Goal: Task Accomplishment & Management: Use online tool/utility

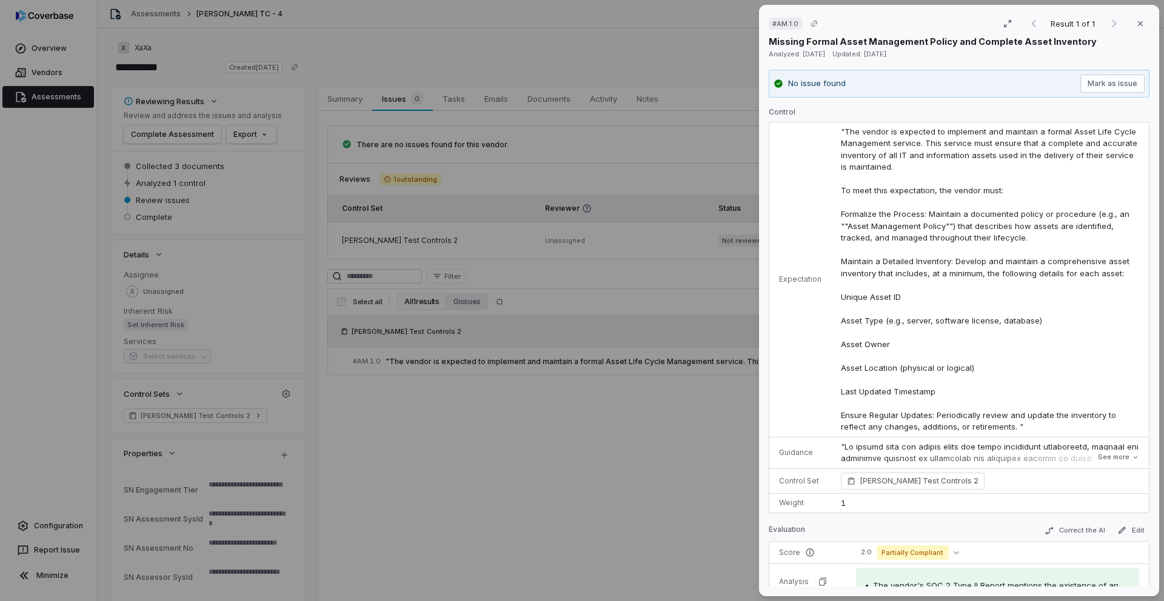
scroll to position [381, 0]
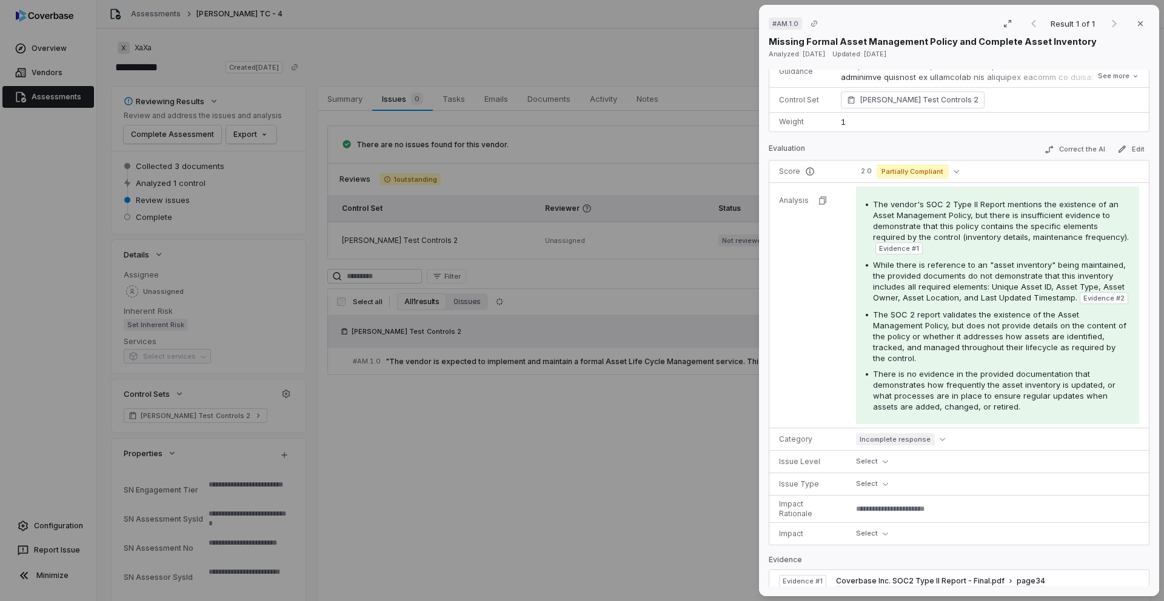
type textarea "*"
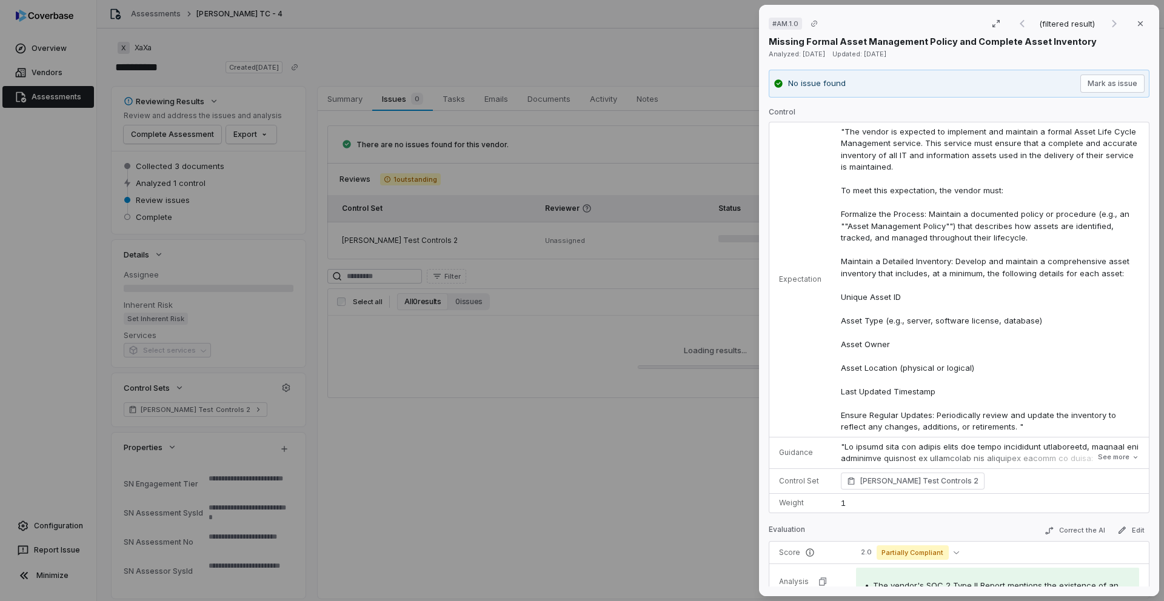
click at [60, 139] on div "# AM.1.0 (filtered result) Close Missing Formal Asset Management Policy and Com…" at bounding box center [582, 300] width 1164 height 601
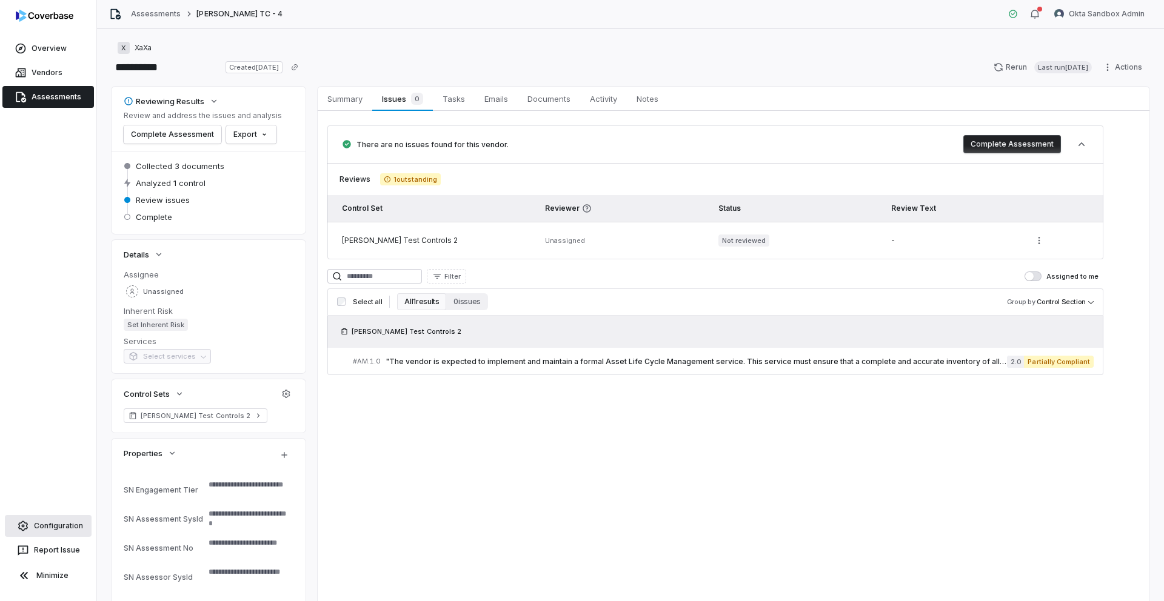
click at [66, 525] on link "Configuration" at bounding box center [48, 526] width 87 height 22
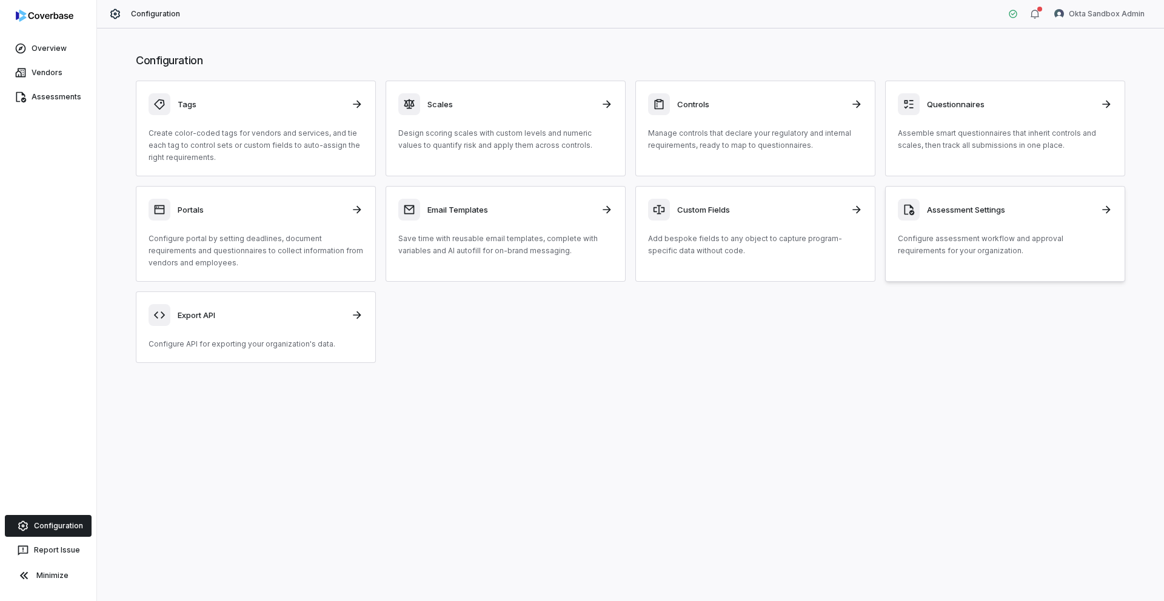
click at [958, 218] on div "Assessment Settings" at bounding box center [1005, 210] width 215 height 22
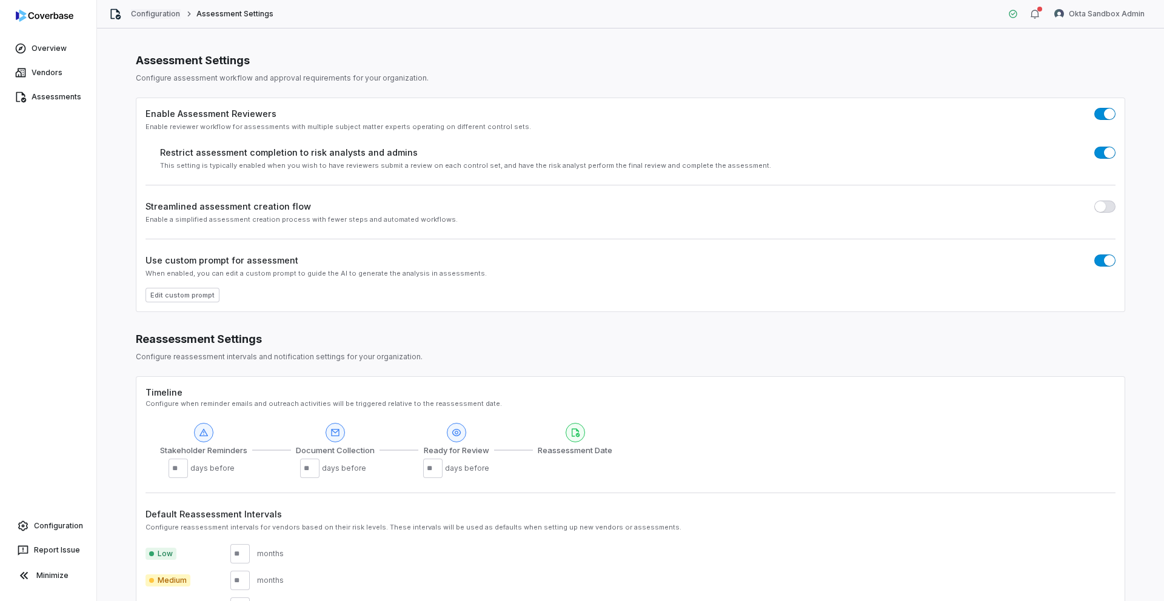
click at [150, 18] on link "Configuration" at bounding box center [156, 14] width 50 height 10
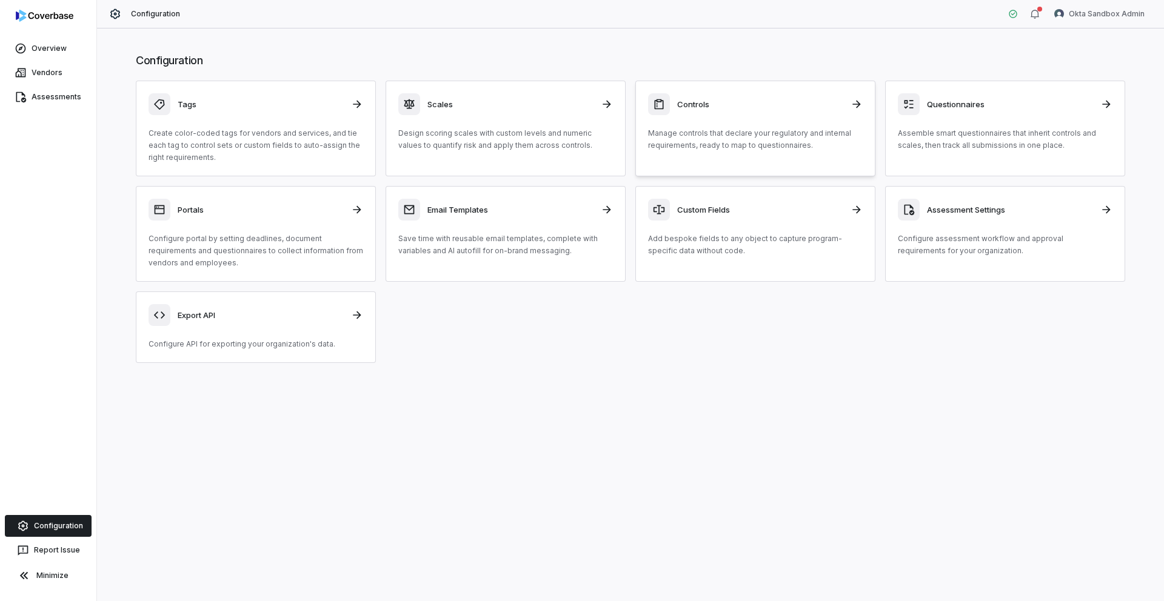
click at [686, 113] on div "Controls" at bounding box center [755, 104] width 215 height 22
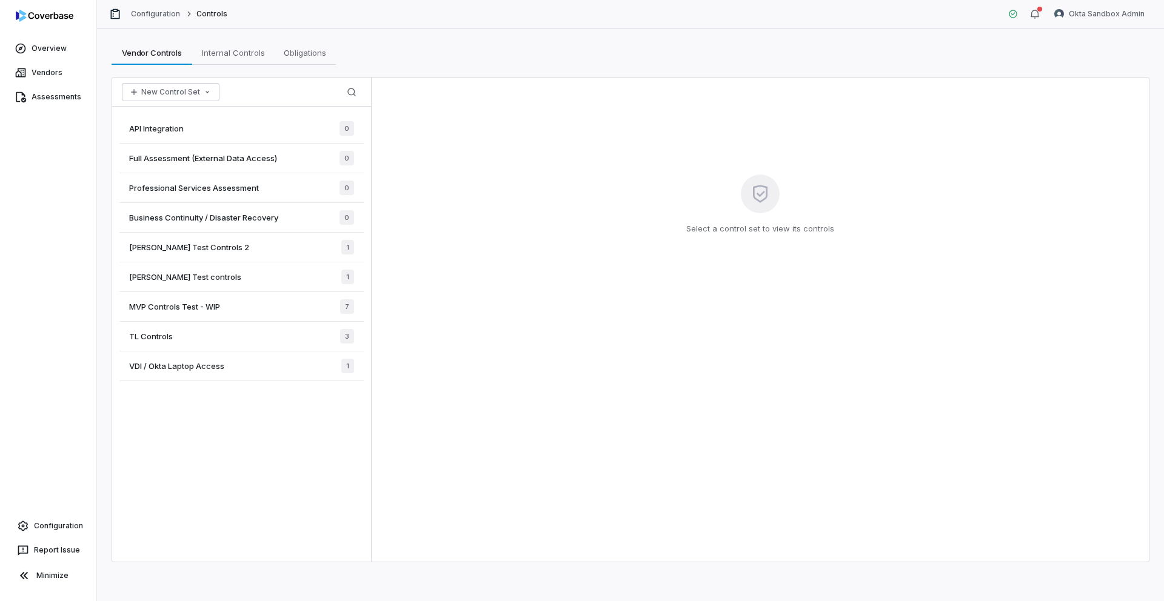
click at [216, 304] on span "MVP Controls Test - WIP" at bounding box center [174, 306] width 91 height 11
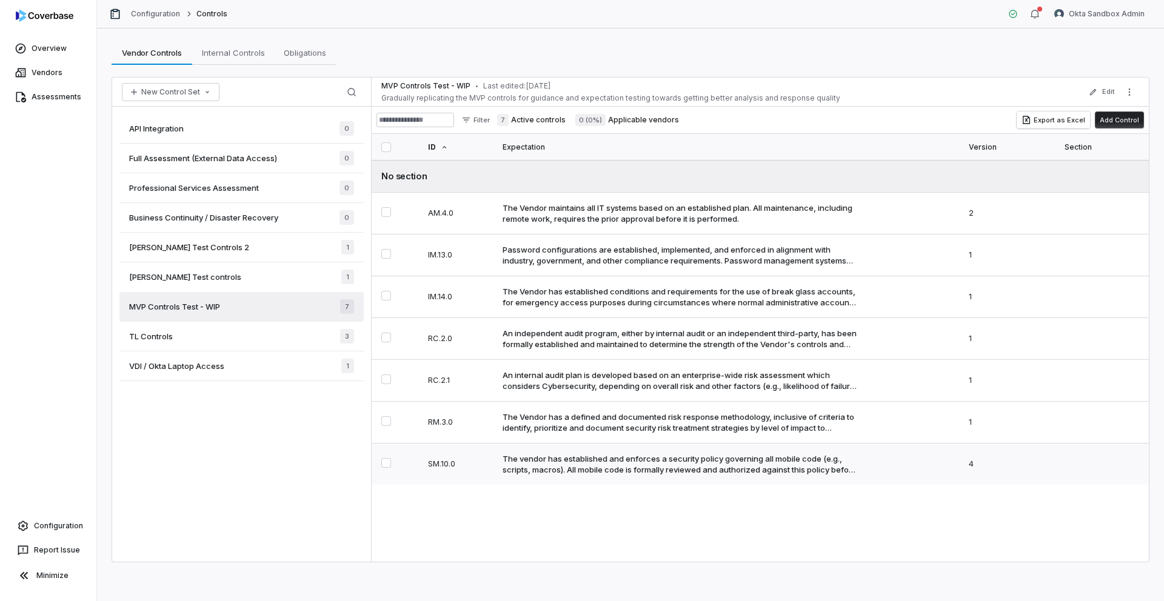
click at [553, 470] on div "The vendor has established and enforces a security policy governing all mobile …" at bounding box center [680, 464] width 355 height 22
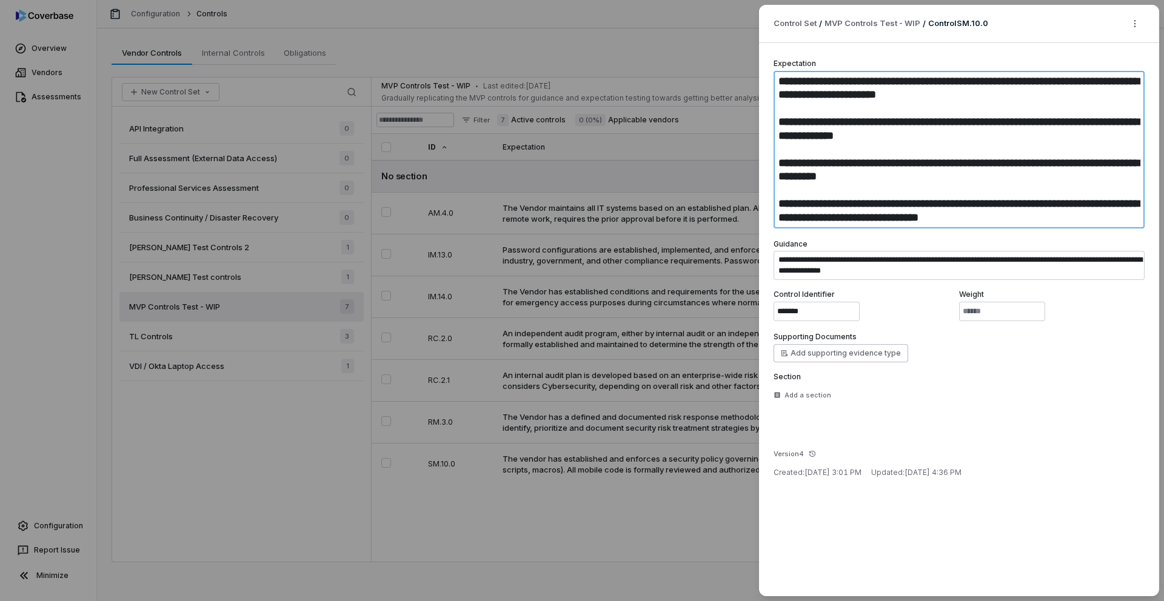
click at [898, 140] on textarea "**********" at bounding box center [959, 150] width 371 height 158
type textarea "*"
